Goal: Task Accomplishment & Management: Use online tool/utility

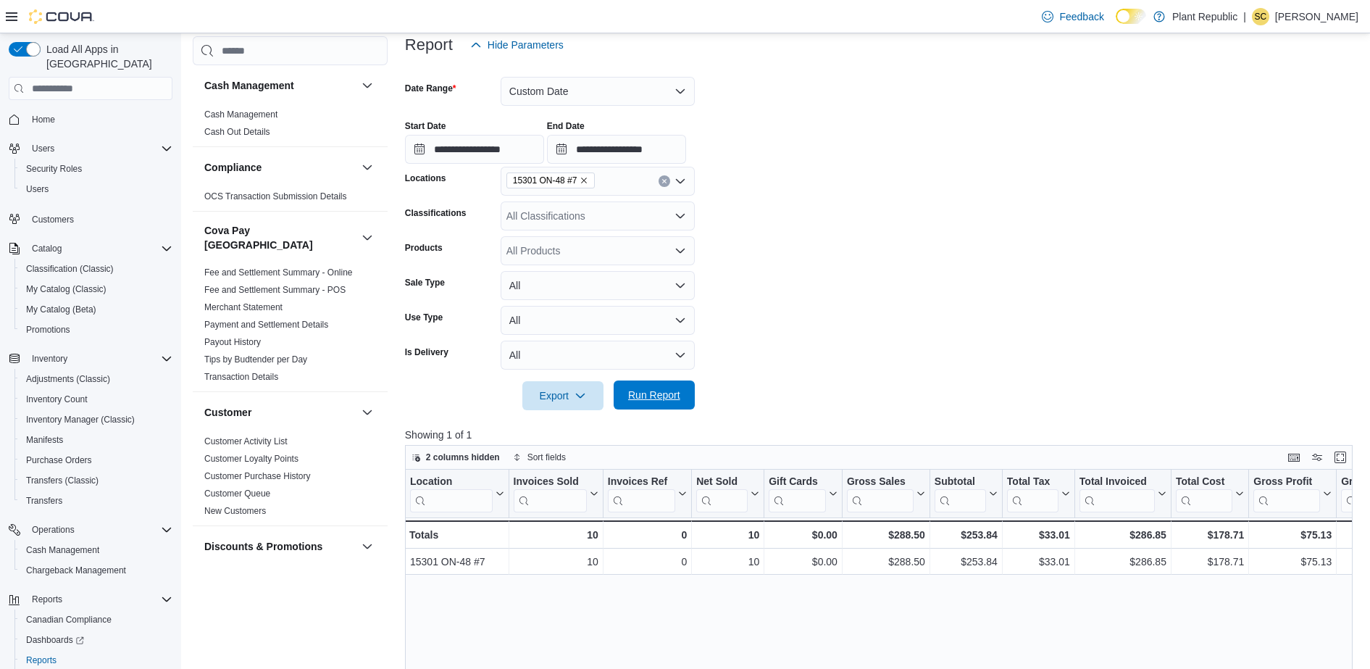
scroll to position [22, 0]
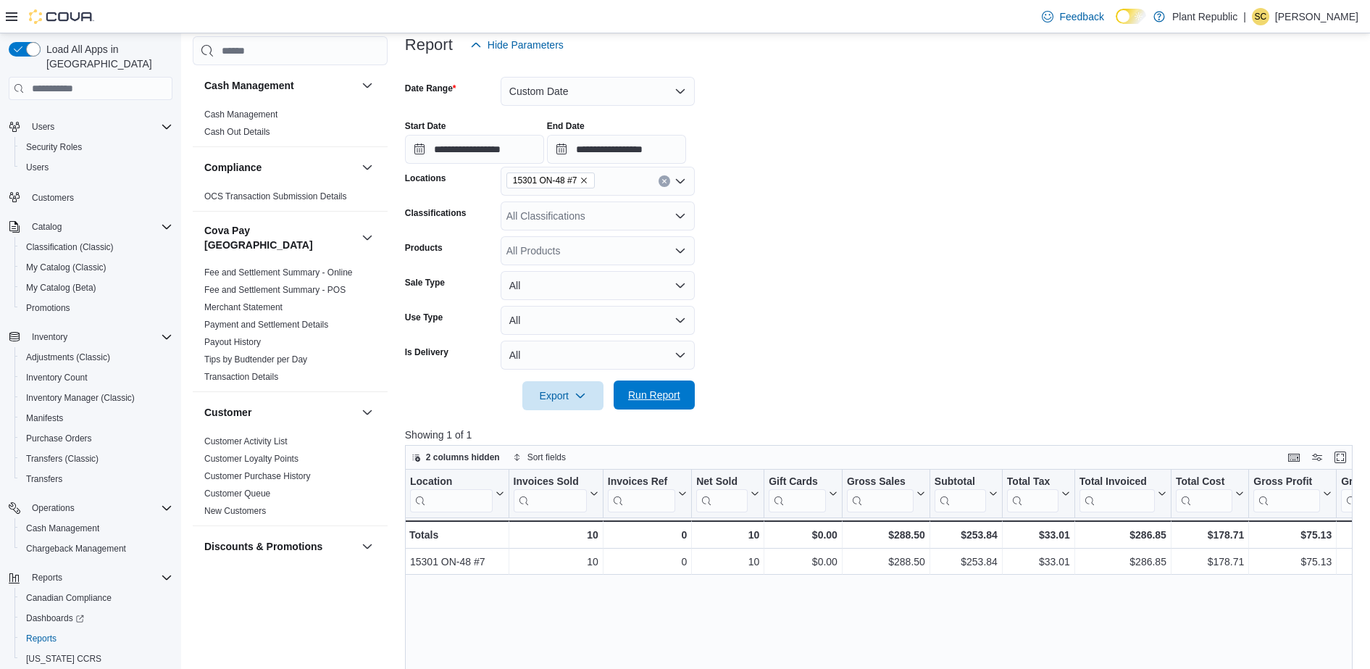
click at [683, 388] on span "Run Report" at bounding box center [654, 394] width 64 height 29
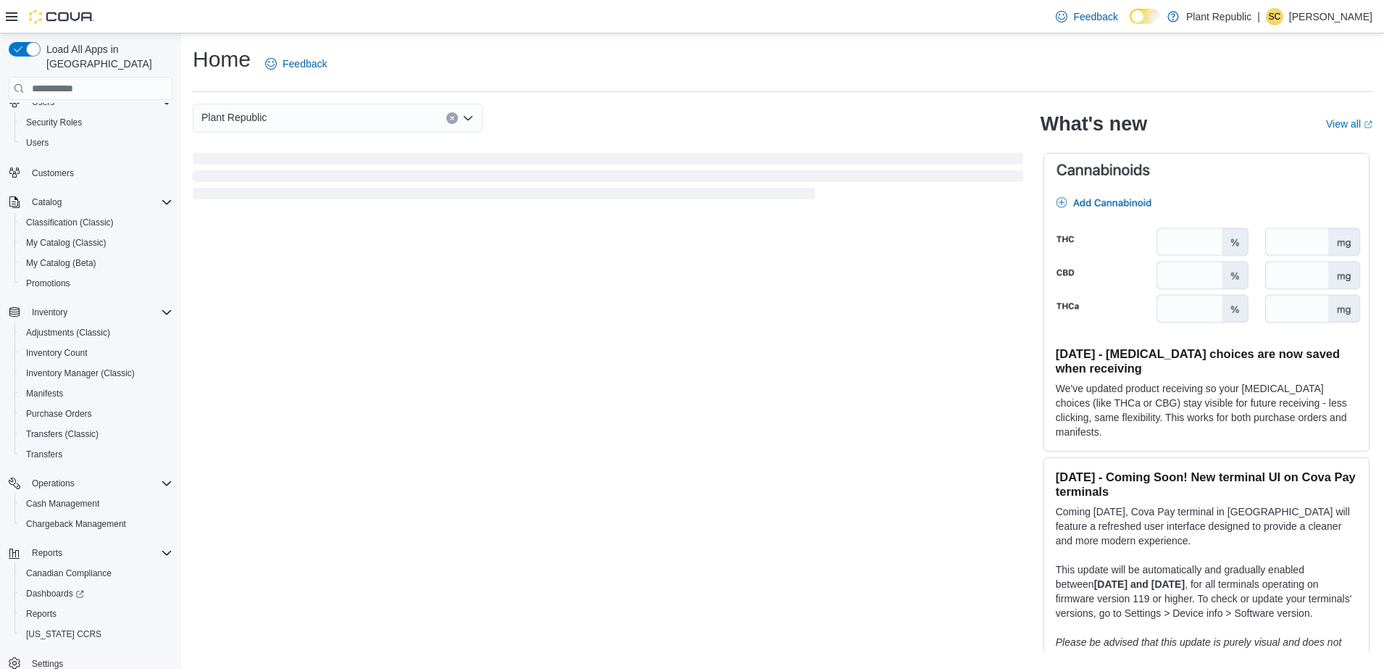
scroll to position [59, 0]
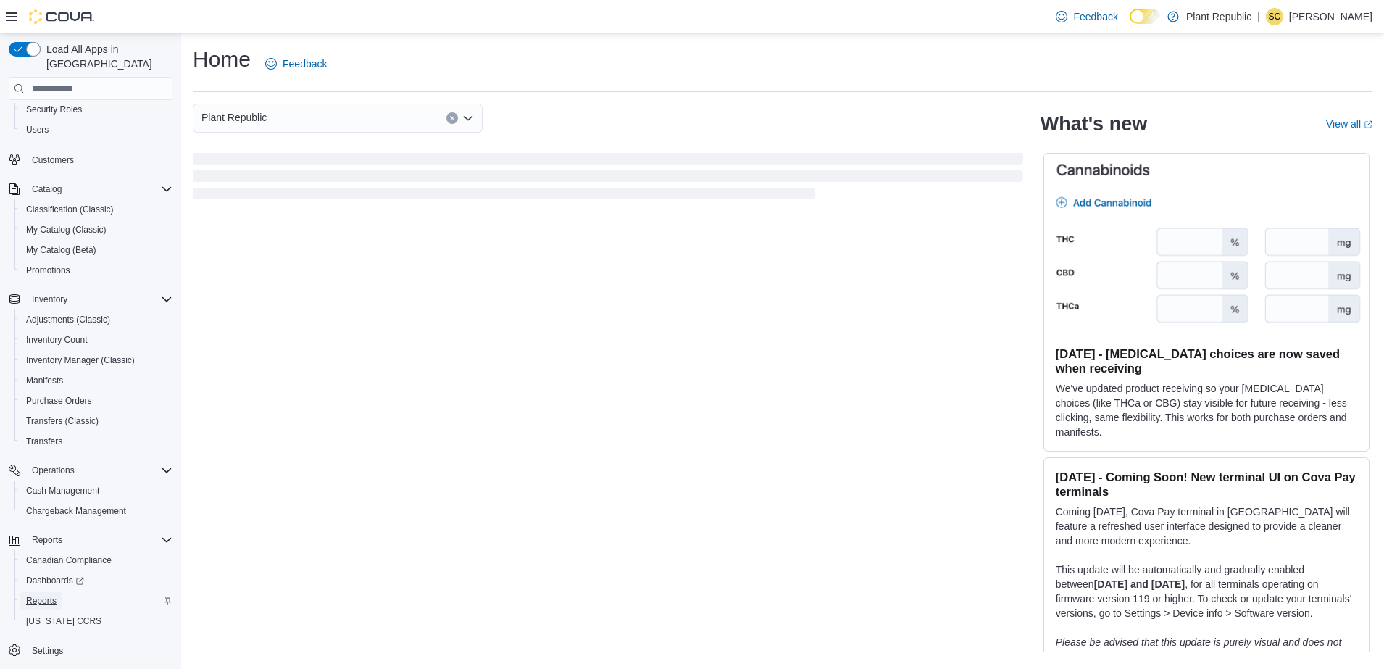
click at [50, 595] on span "Reports" at bounding box center [41, 601] width 30 height 12
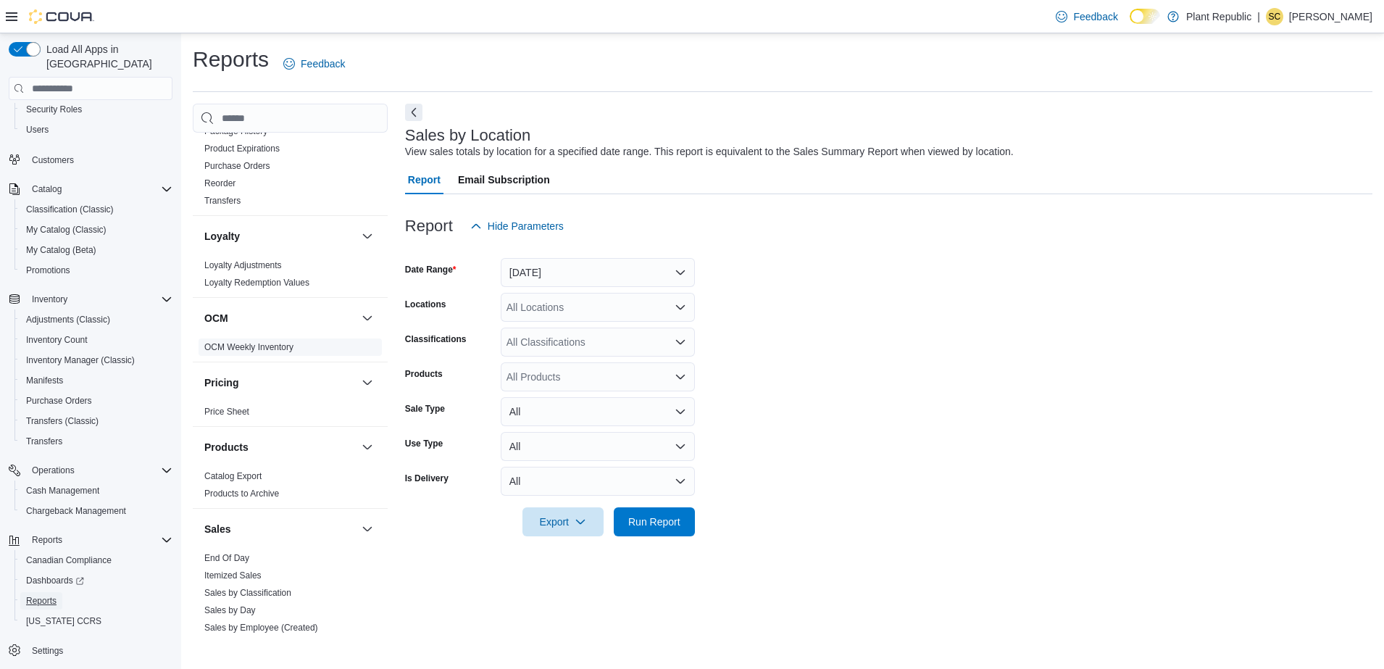
scroll to position [996, 0]
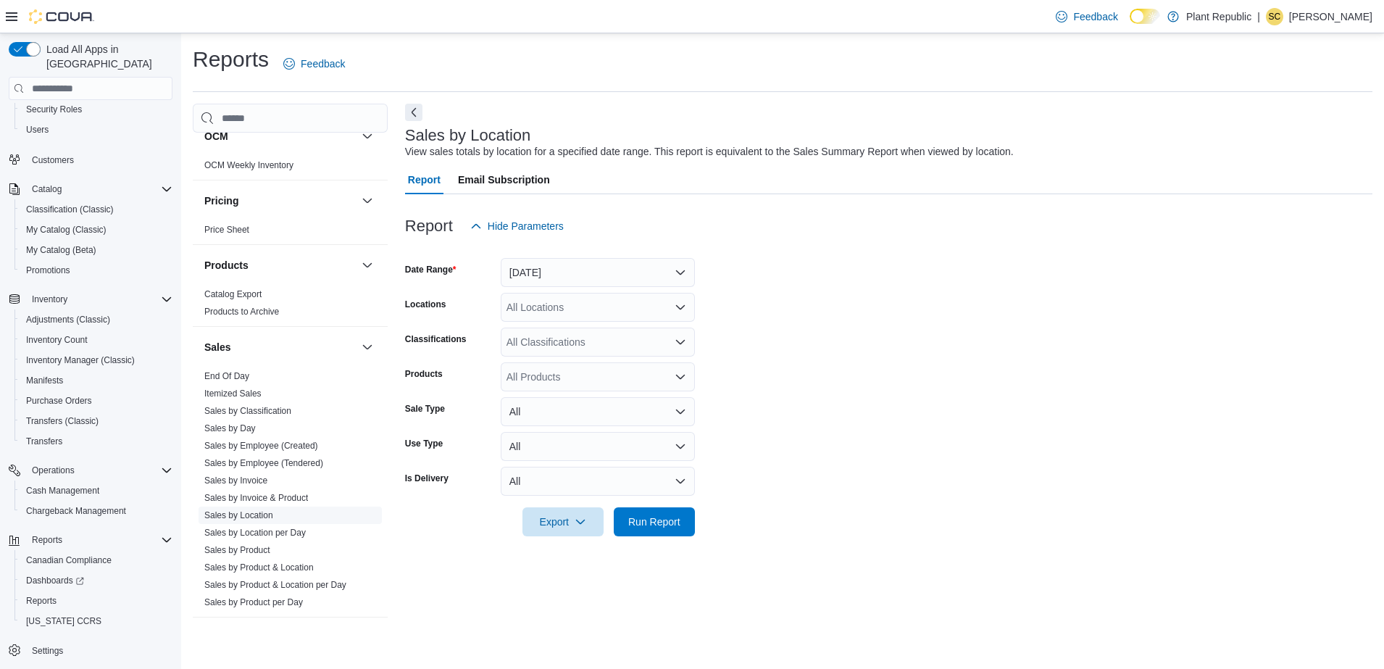
click at [251, 510] on link "Sales by Location" at bounding box center [238, 515] width 69 height 10
click at [666, 269] on button "Yesterday" at bounding box center [598, 272] width 194 height 29
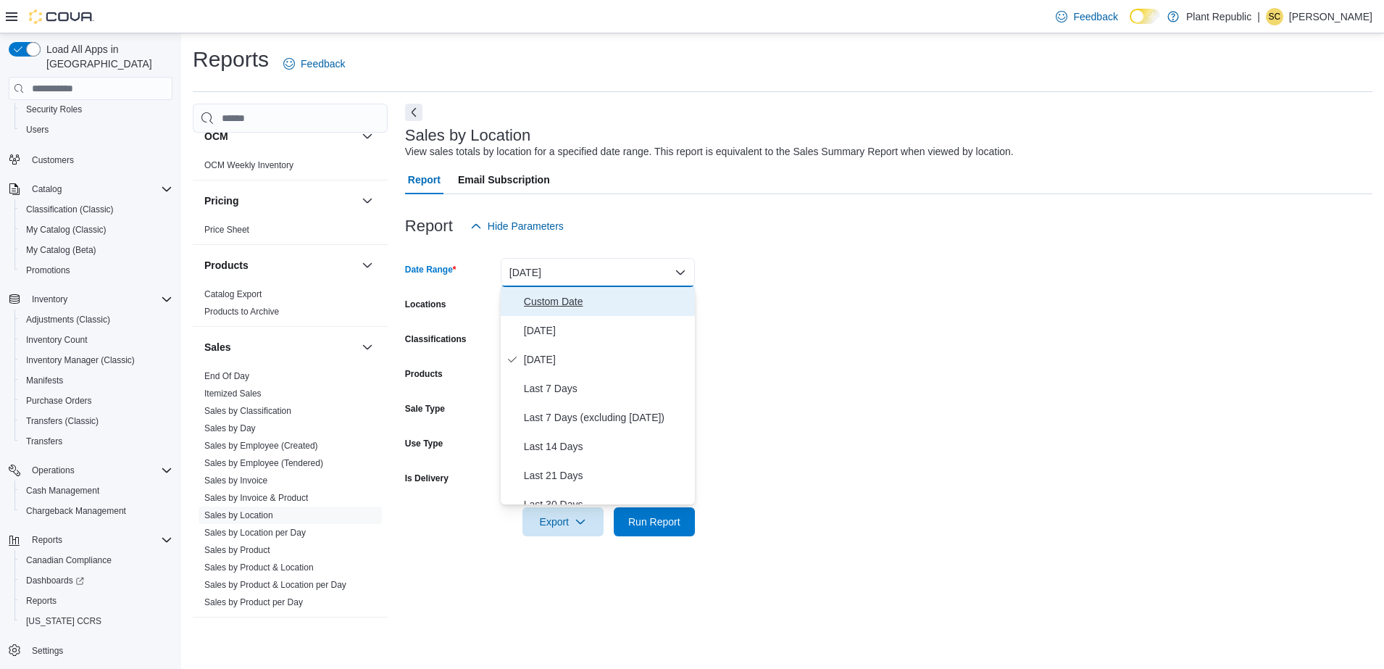
click at [553, 308] on span "Custom Date" at bounding box center [606, 301] width 165 height 17
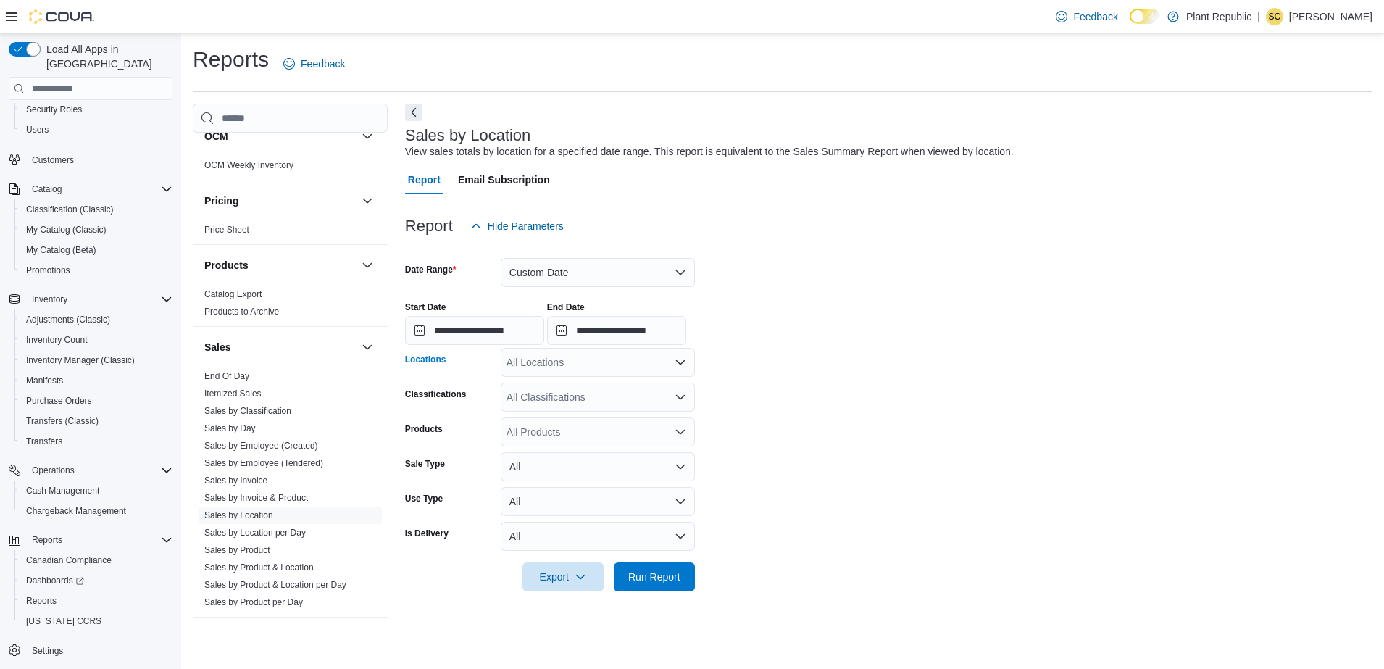
click at [572, 356] on div "All Locations" at bounding box center [598, 362] width 194 height 29
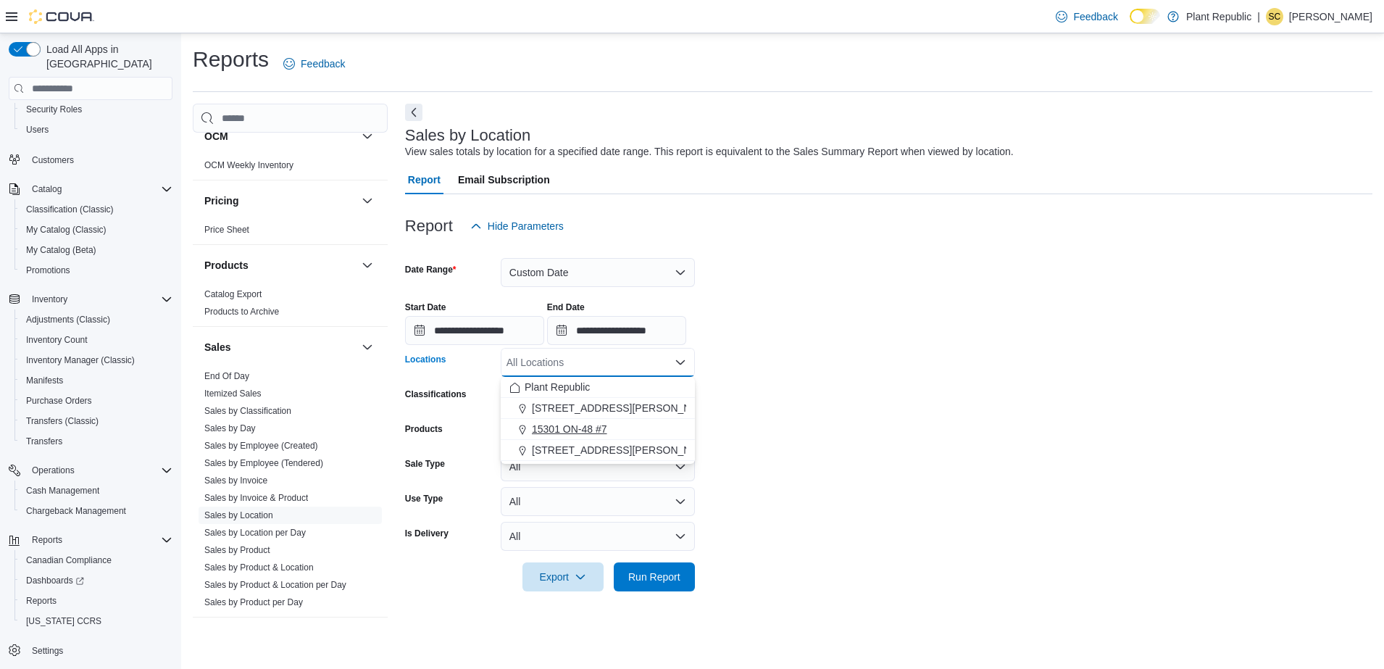
click at [572, 425] on span "15301 ON-48 #7" at bounding box center [569, 429] width 75 height 14
click at [544, 330] on input "**********" at bounding box center [474, 330] width 139 height 29
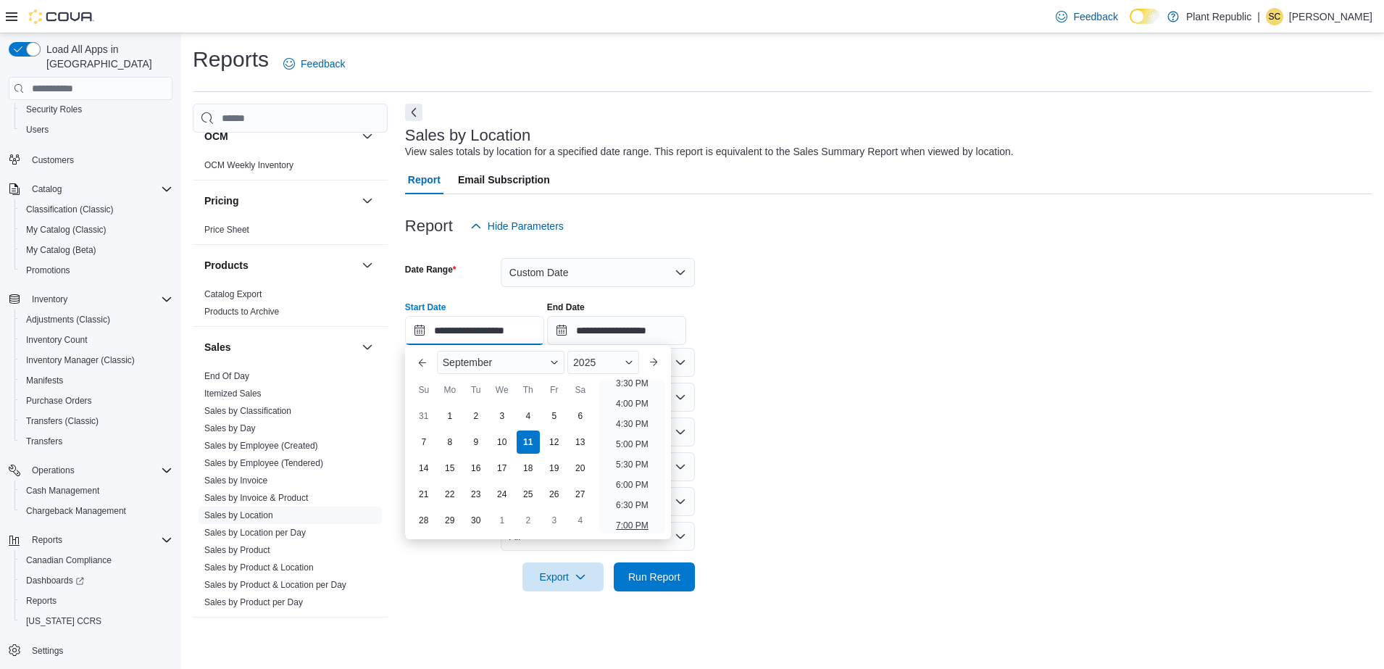
scroll to position [679, 0]
click at [634, 483] on li "7:00 PM" at bounding box center [632, 483] width 44 height 17
type input "**********"
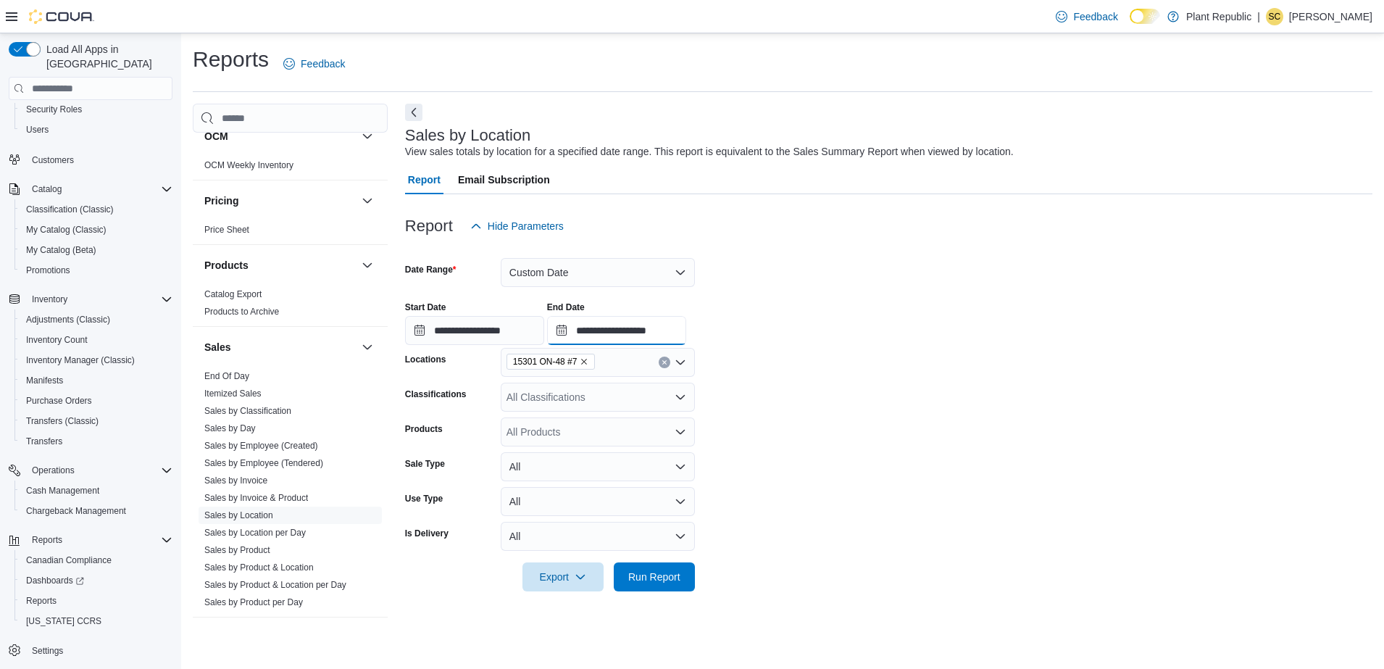
click at [686, 320] on input "**********" at bounding box center [616, 330] width 139 height 29
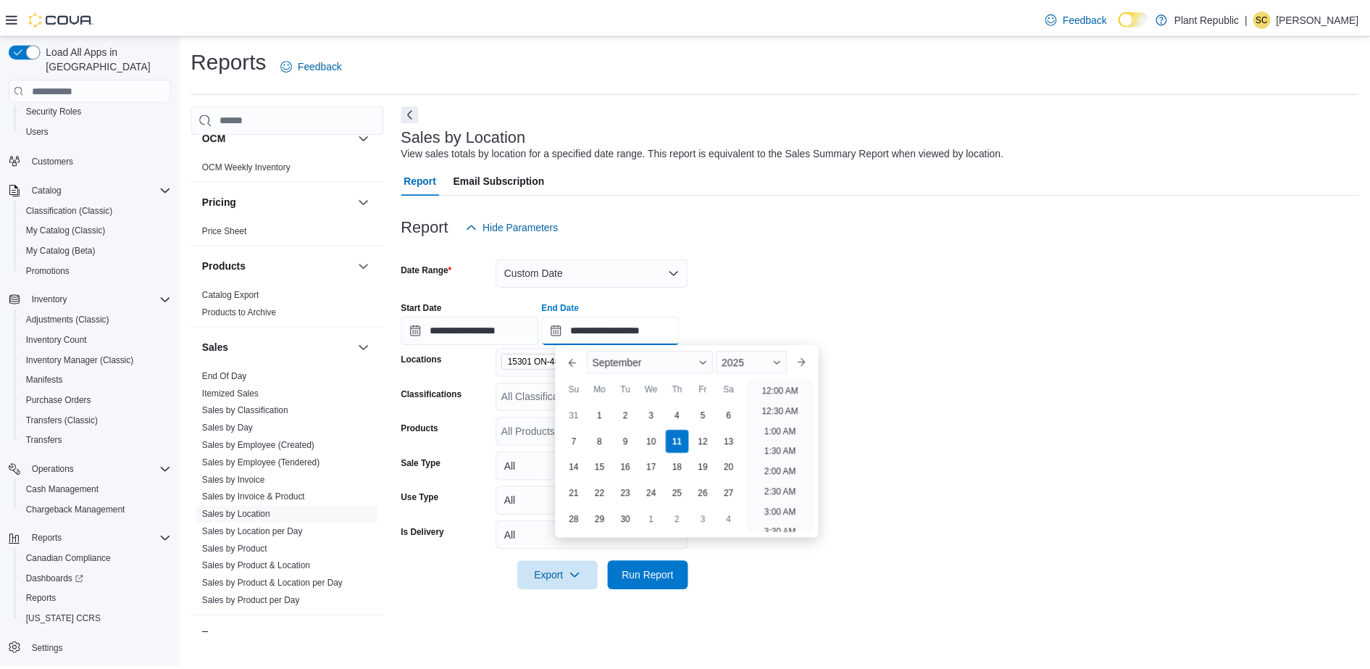
scroll to position [823, 0]
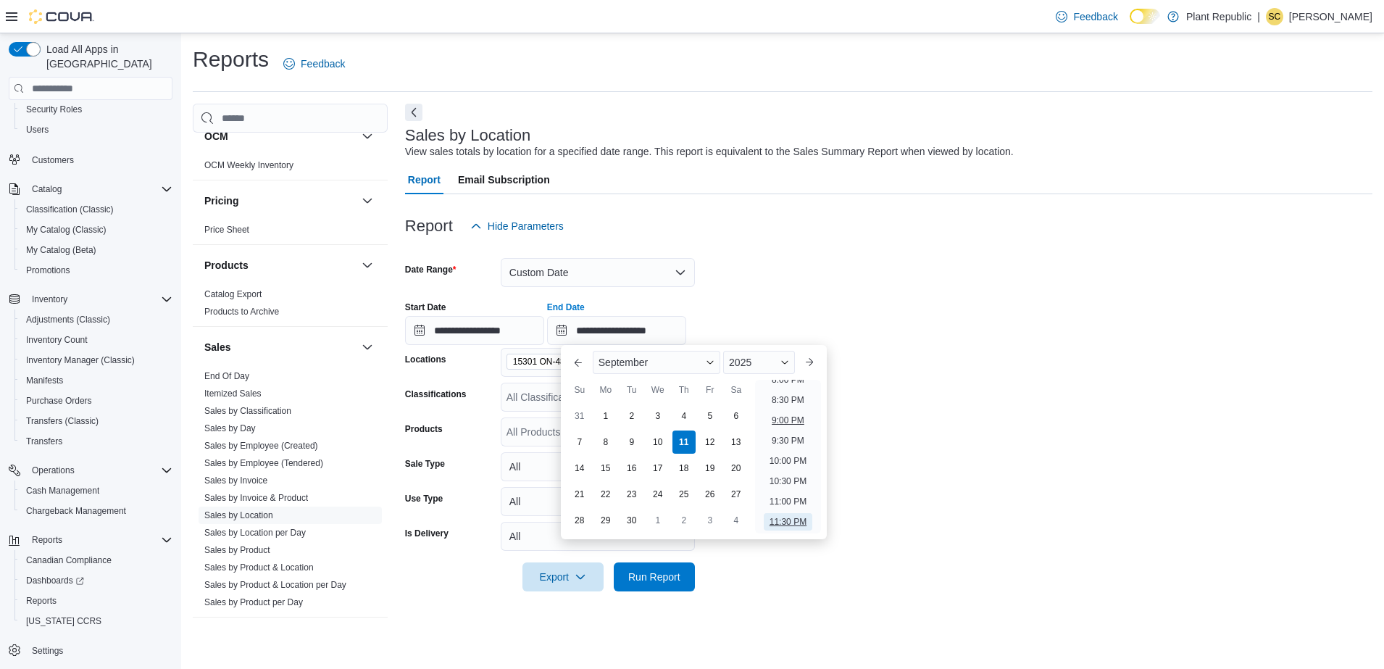
click at [783, 423] on li "9:00 PM" at bounding box center [788, 420] width 44 height 17
type input "**********"
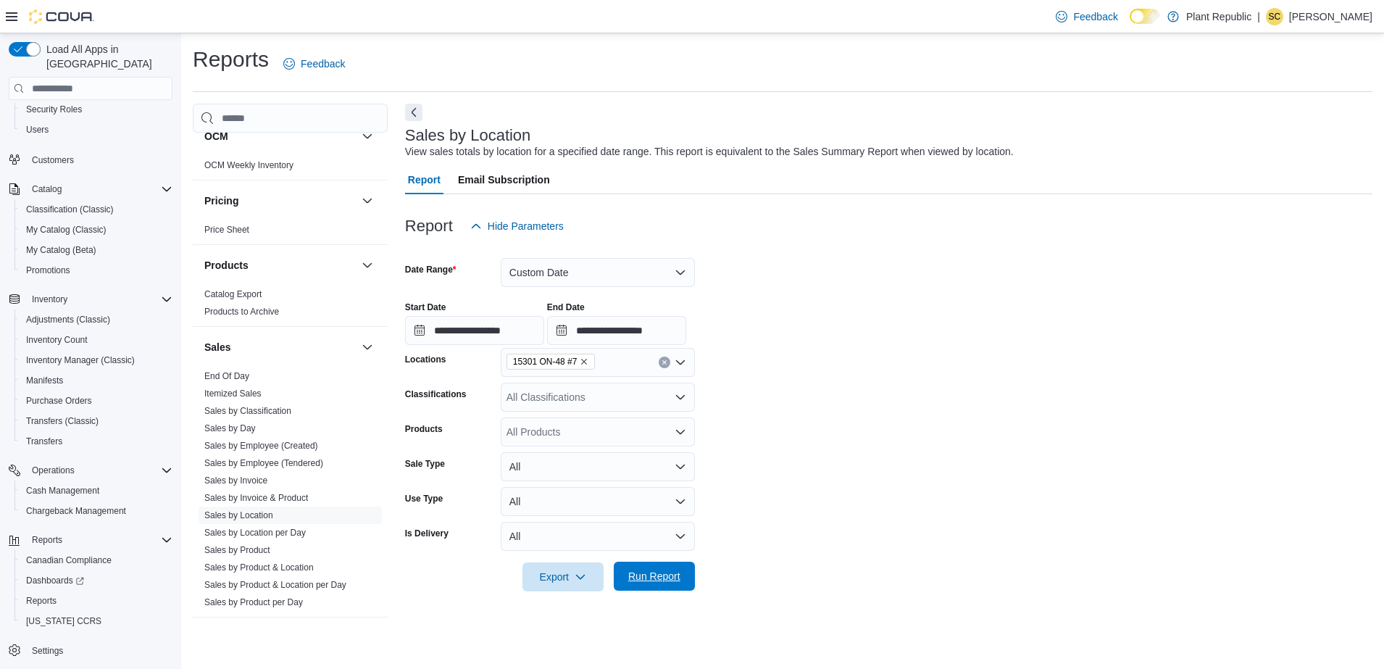
click at [678, 578] on span "Run Report" at bounding box center [654, 576] width 52 height 14
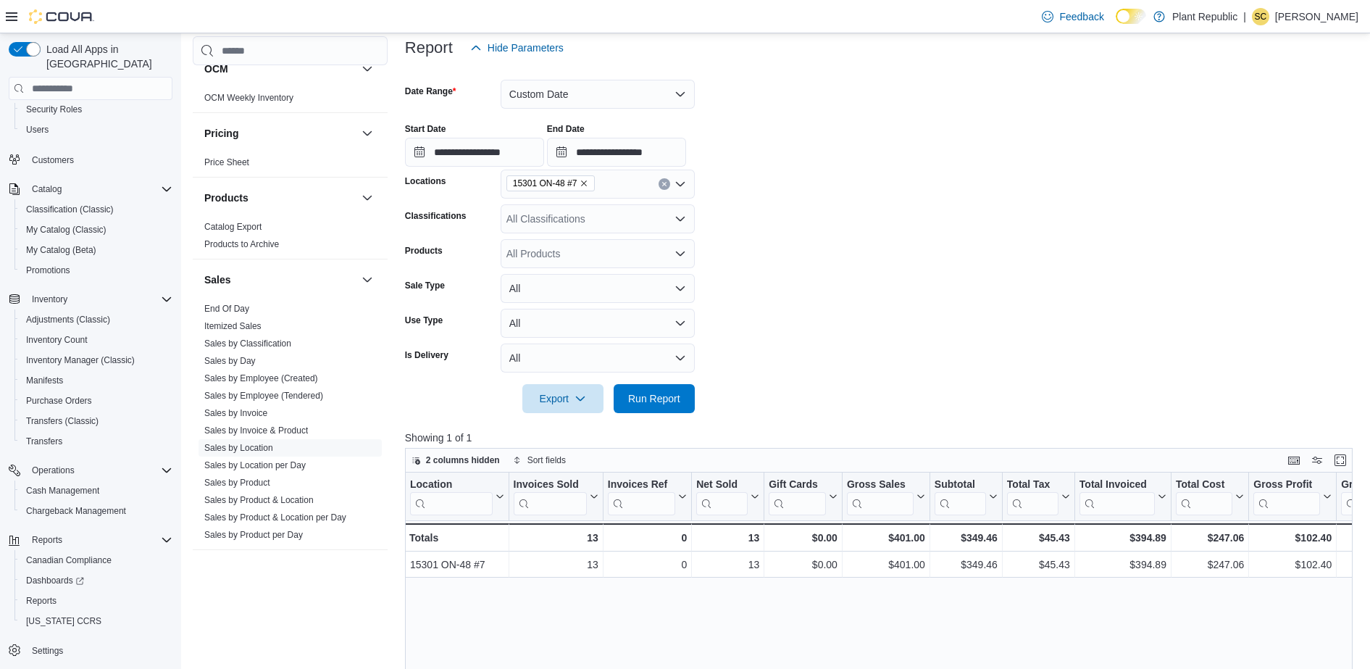
scroll to position [181, 0]
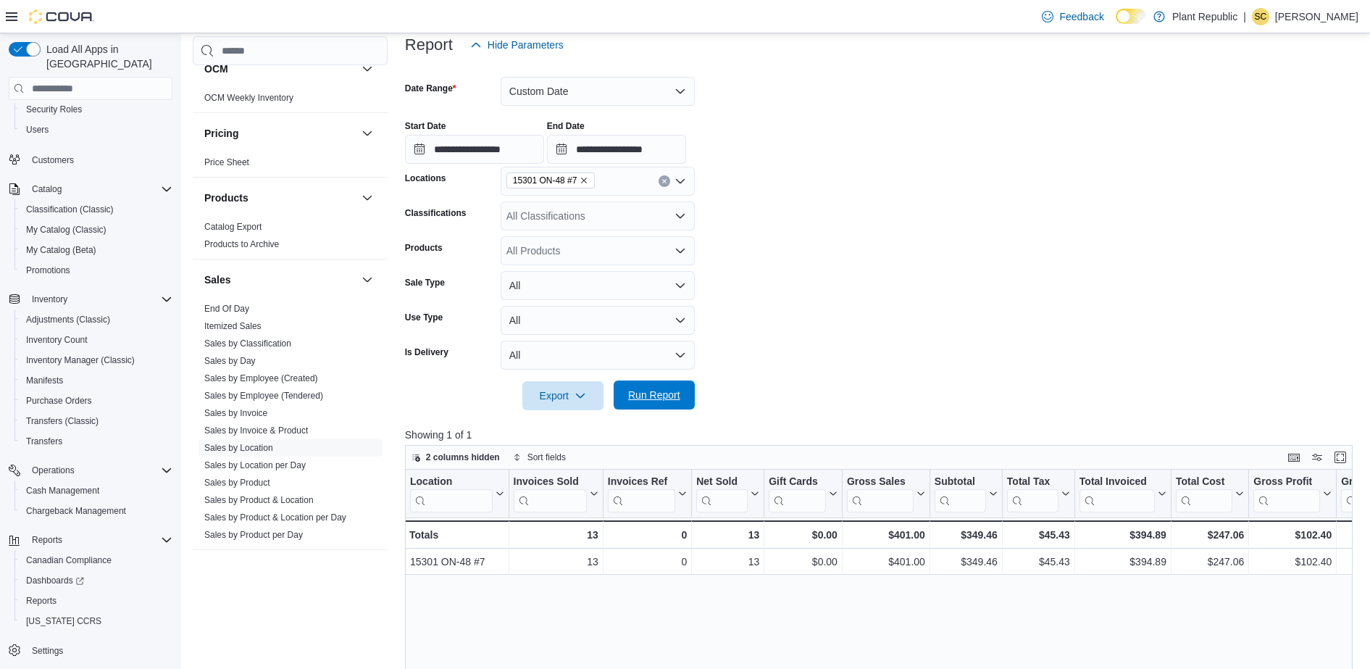
click at [655, 394] on span "Run Report" at bounding box center [654, 395] width 52 height 14
click at [657, 404] on span "Run Report" at bounding box center [654, 394] width 64 height 29
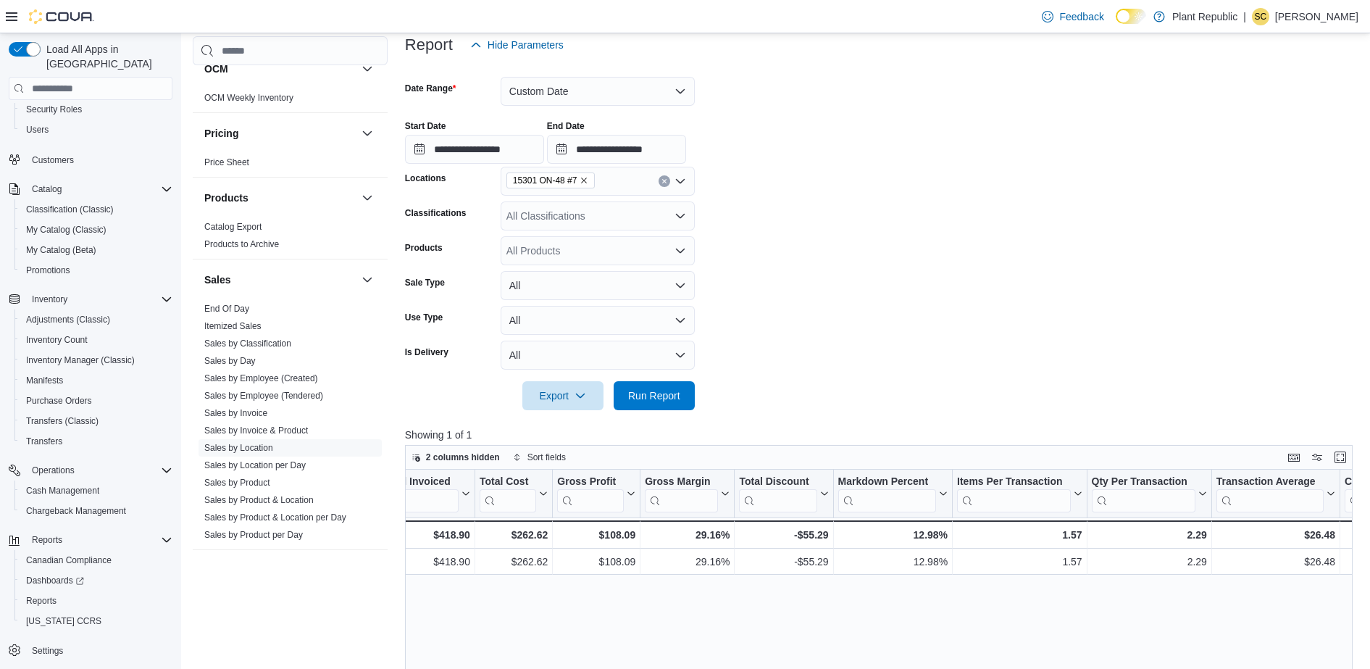
scroll to position [0, 696]
click at [637, 81] on button "Custom Date" at bounding box center [598, 91] width 194 height 29
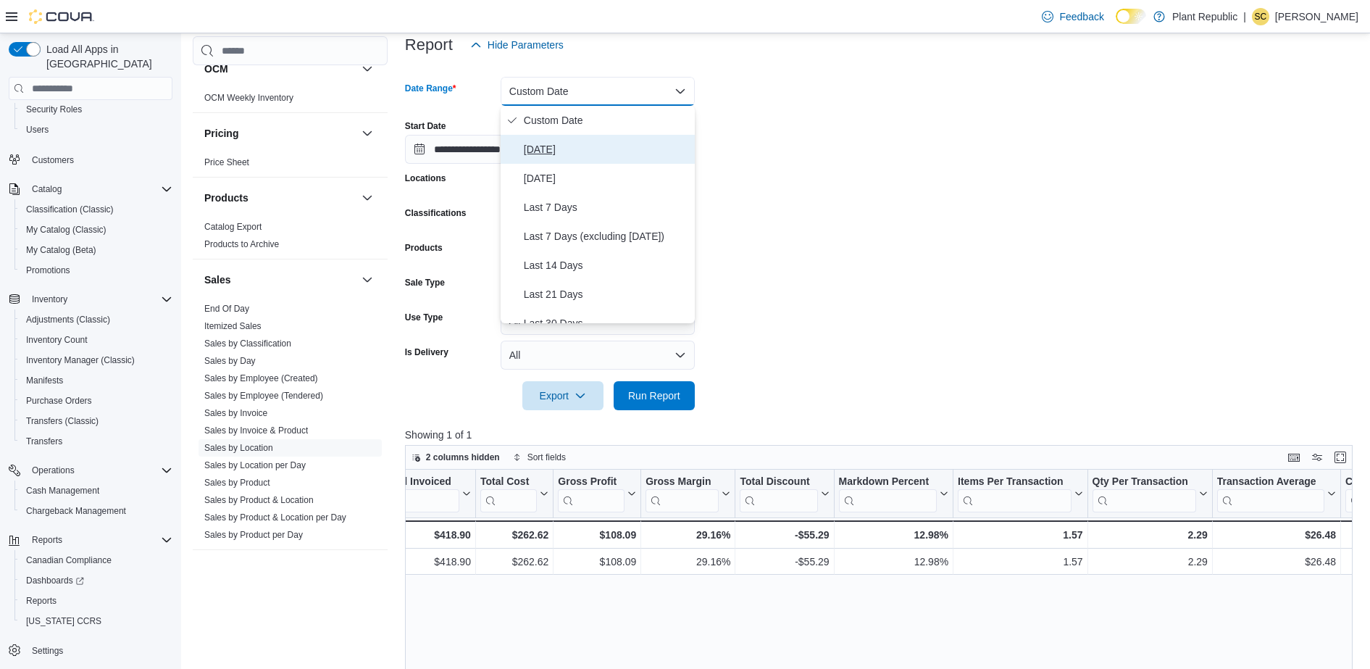
click at [541, 153] on span "Today" at bounding box center [606, 149] width 165 height 17
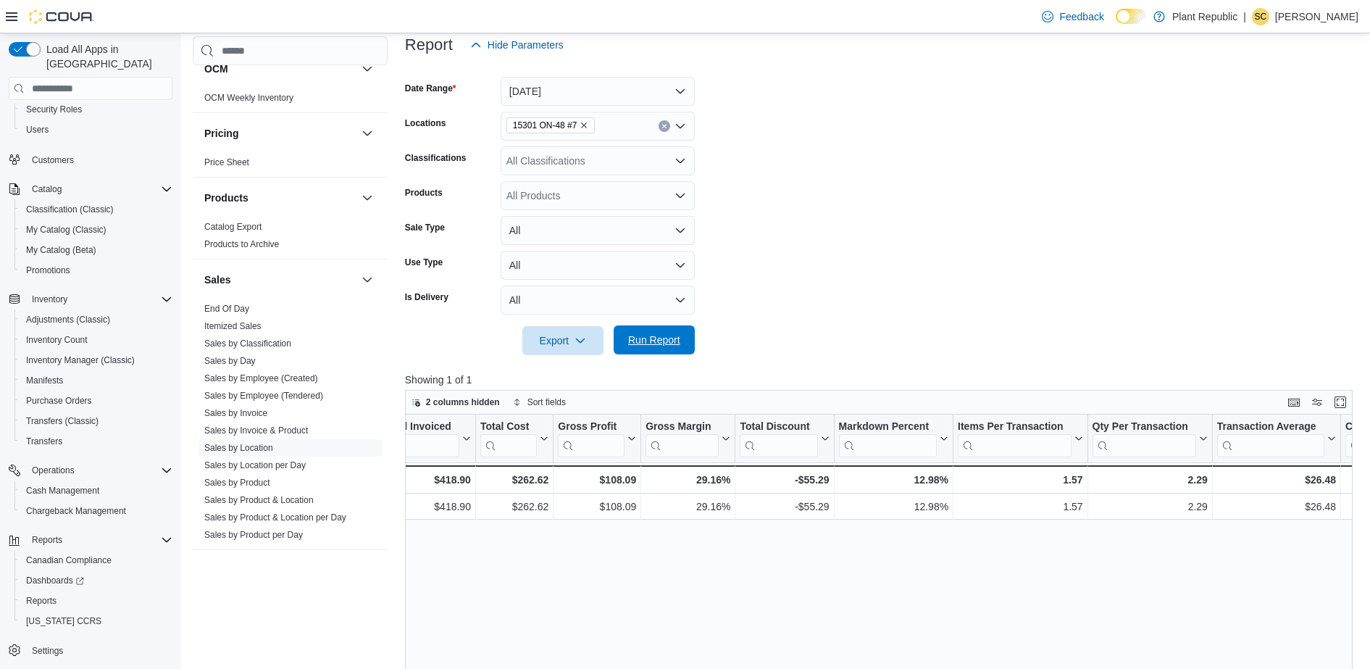
click at [664, 341] on span "Run Report" at bounding box center [654, 340] width 52 height 14
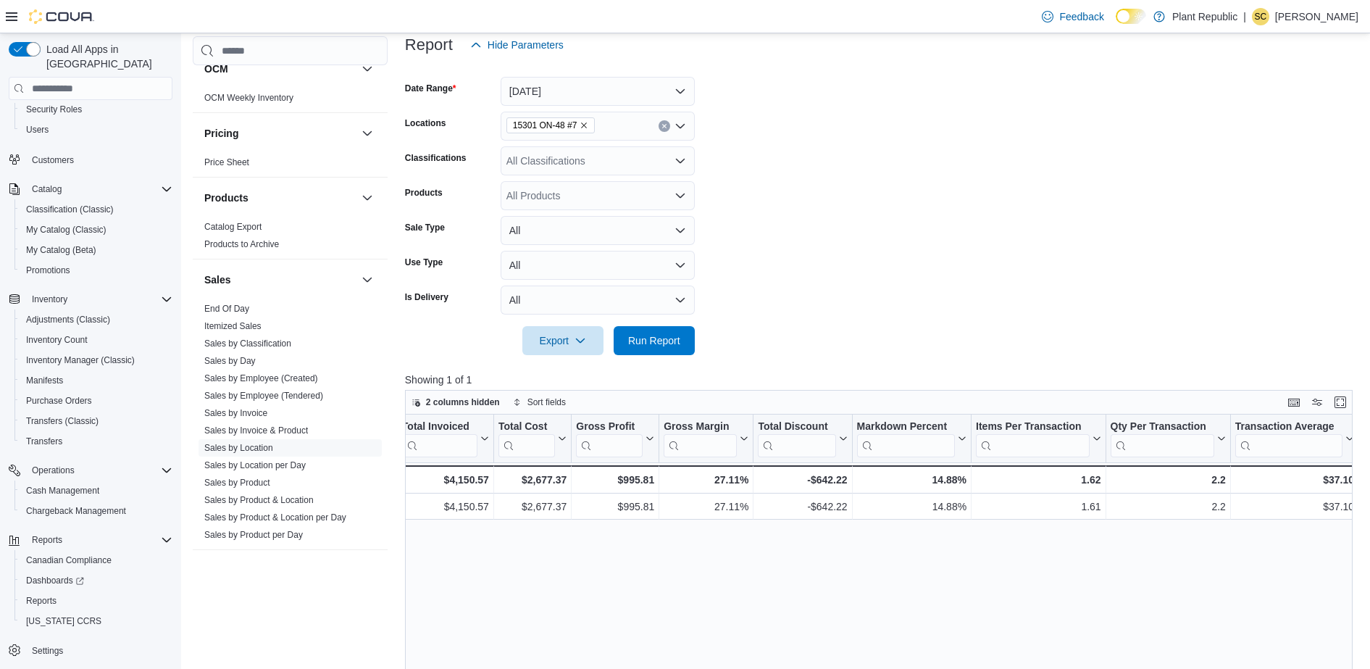
scroll to position [0, 709]
